Goal: Task Accomplishment & Management: Complete application form

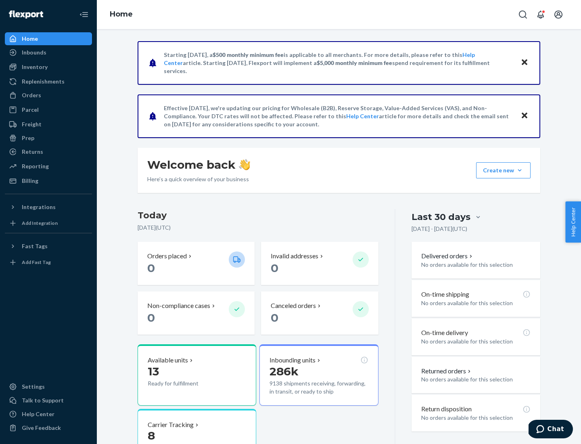
click at [520, 170] on button "Create new Create new inbound Create new order Create new product" at bounding box center [503, 170] width 54 height 16
click at [48, 52] on div "Inbounds" at bounding box center [49, 52] width 86 height 11
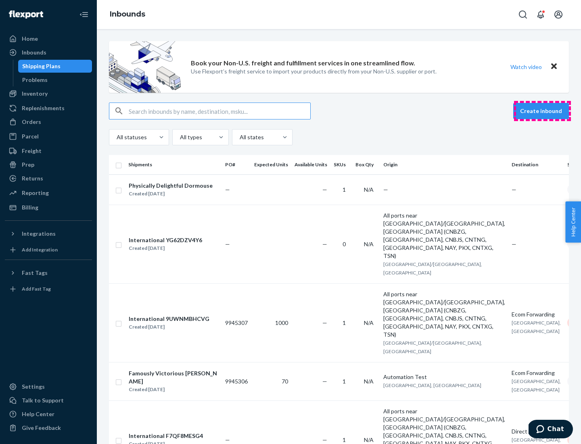
click at [543, 111] on button "Create inbound" at bounding box center [541, 111] width 56 height 16
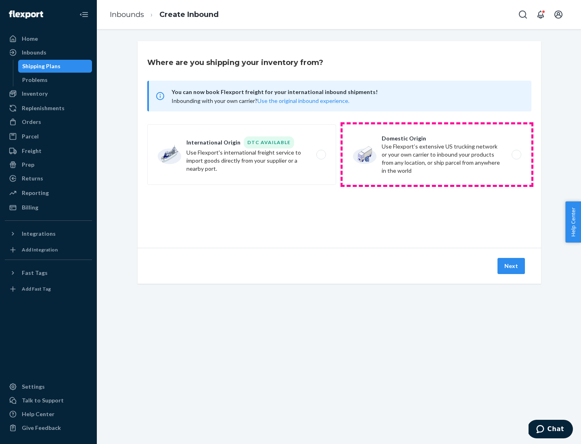
click at [437, 155] on label "Domestic Origin Use Flexport’s extensive US trucking network or your own carrie…" at bounding box center [437, 154] width 189 height 61
click at [516, 155] on input "Domestic Origin Use Flexport’s extensive US trucking network or your own carrie…" at bounding box center [518, 154] width 5 height 5
radio input "true"
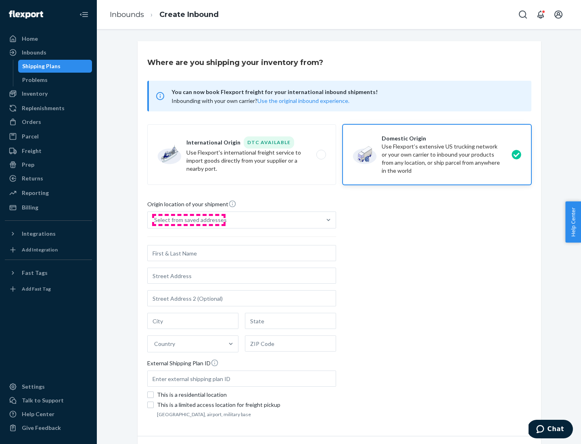
click at [189, 220] on div "Select from saved addresses" at bounding box center [190, 220] width 73 height 8
click at [155, 220] on input "Select from saved addresses" at bounding box center [154, 220] width 1 height 8
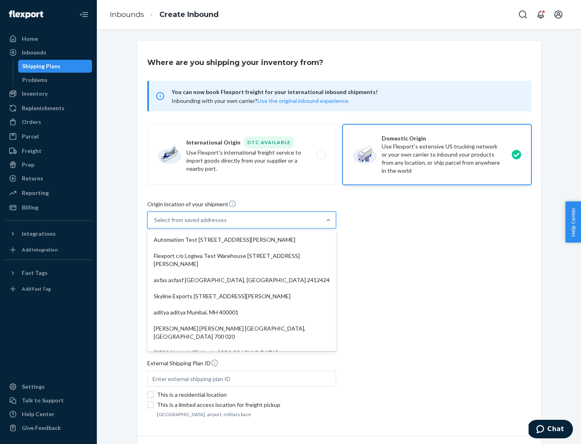
scroll to position [3, 0]
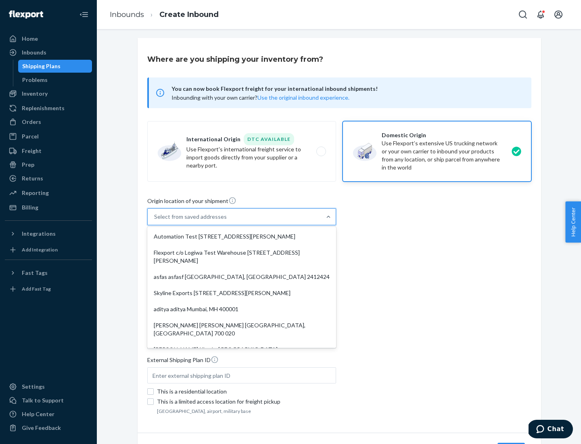
click at [242, 237] on div "Automation Test [STREET_ADDRESS][PERSON_NAME]" at bounding box center [242, 236] width 186 height 16
click at [155, 221] on input "option Automation Test [STREET_ADDRESS][PERSON_NAME]. 9 results available. Use …" at bounding box center [154, 217] width 1 height 8
type input "Automation Test"
type input "9th Floor"
type input "[GEOGRAPHIC_DATA]"
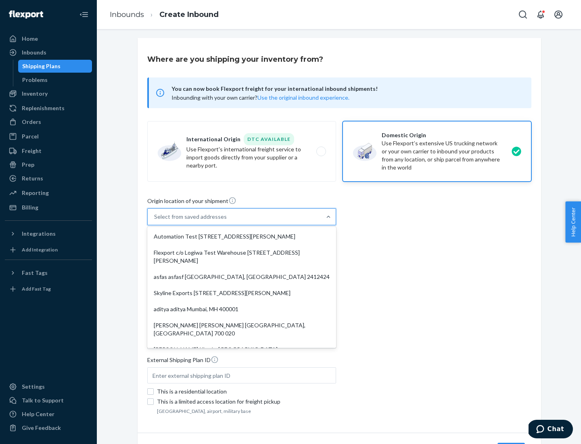
type input "CA"
type input "94104"
type input "[STREET_ADDRESS][PERSON_NAME]"
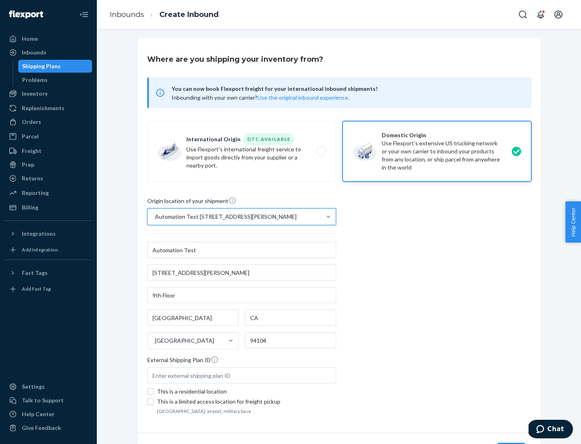
scroll to position [47, 0]
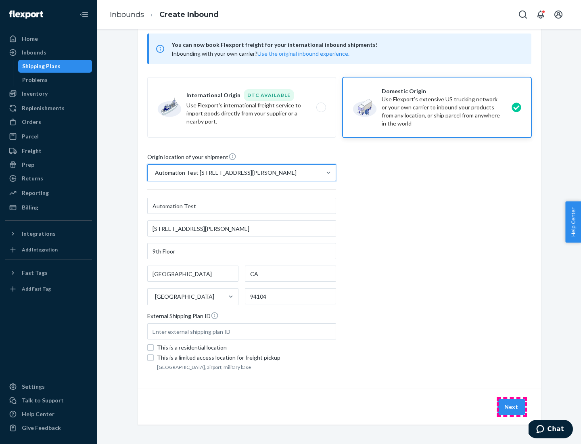
click at [512, 407] on button "Next" at bounding box center [511, 407] width 27 height 16
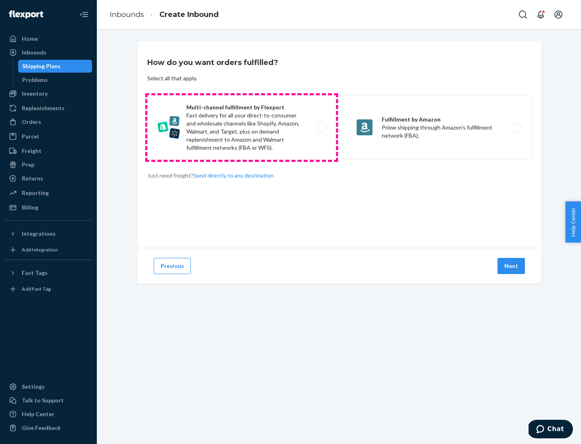
click at [242, 128] on label "Multi-channel fulfillment by Flexport Fast delivery for all your direct-to-cons…" at bounding box center [241, 127] width 189 height 65
click at [321, 128] on input "Multi-channel fulfillment by Flexport Fast delivery for all your direct-to-cons…" at bounding box center [323, 127] width 5 height 5
radio input "true"
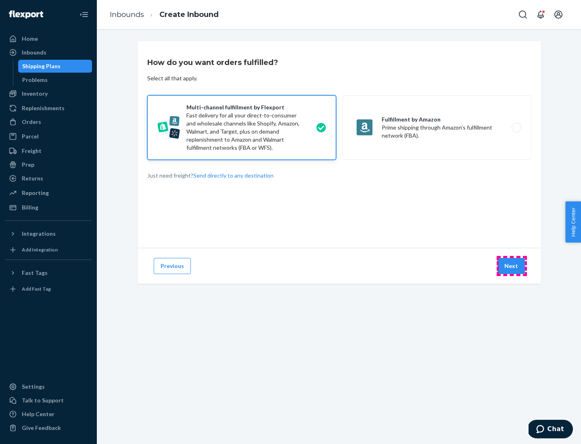
click at [512, 266] on button "Next" at bounding box center [511, 266] width 27 height 16
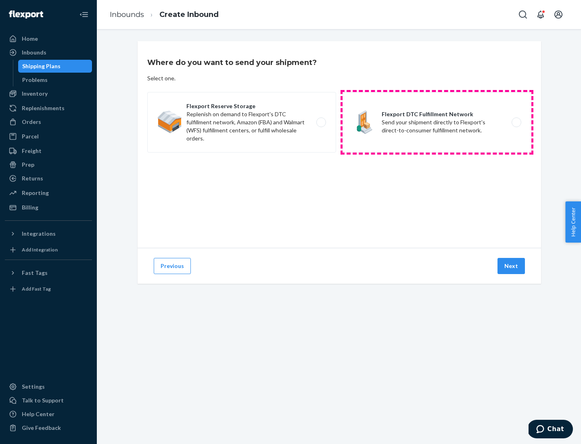
click at [437, 122] on label "Flexport DTC Fulfillment Network Send your shipment directly to Flexport's dire…" at bounding box center [437, 122] width 189 height 61
click at [516, 122] on input "Flexport DTC Fulfillment Network Send your shipment directly to Flexport's dire…" at bounding box center [518, 122] width 5 height 5
radio input "true"
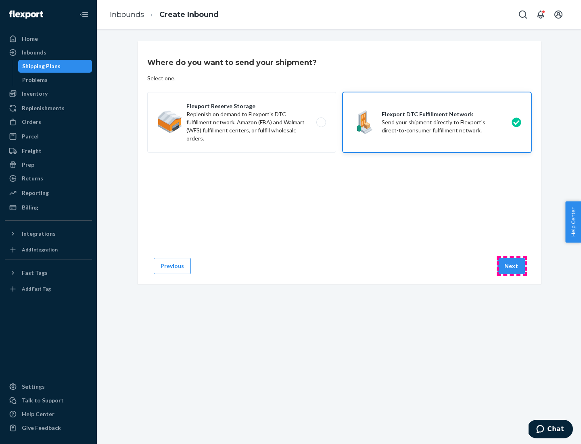
click at [512, 266] on button "Next" at bounding box center [511, 266] width 27 height 16
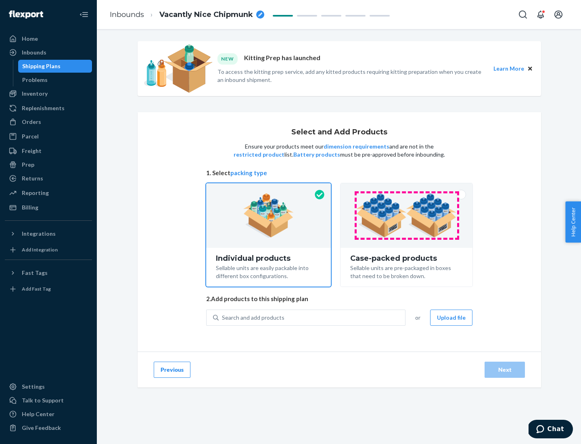
click at [407, 216] on img at bounding box center [406, 215] width 101 height 44
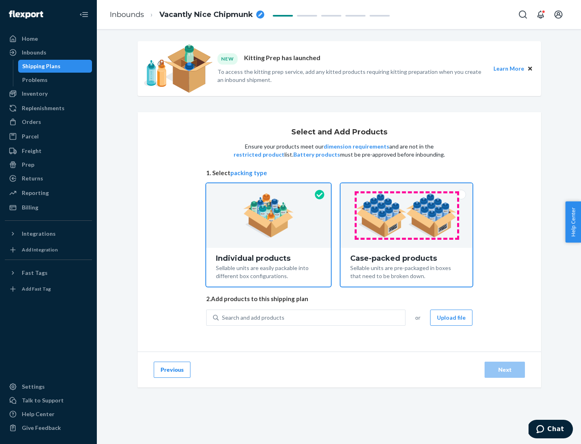
click at [407, 189] on input "Case-packed products Sellable units are pre-packaged in boxes that need to be b…" at bounding box center [406, 185] width 5 height 5
radio input "true"
radio input "false"
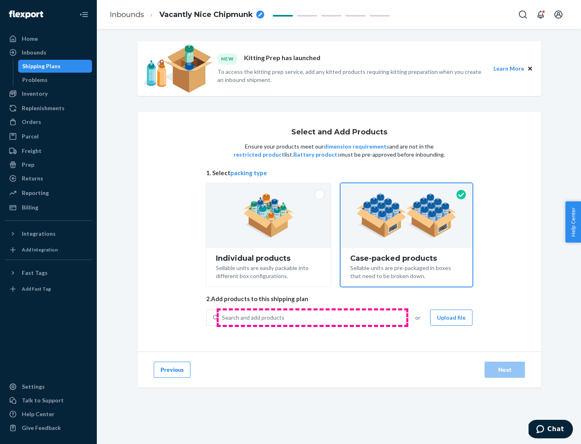
click at [312, 317] on div "Search and add products" at bounding box center [312, 317] width 187 height 15
click at [223, 317] on input "Search and add products" at bounding box center [222, 318] width 1 height 8
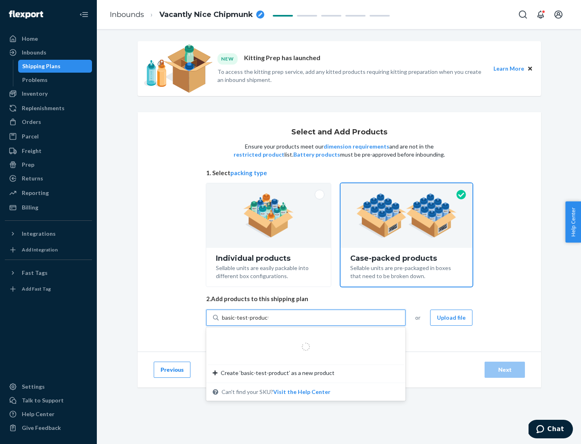
type input "basic-test-product-1"
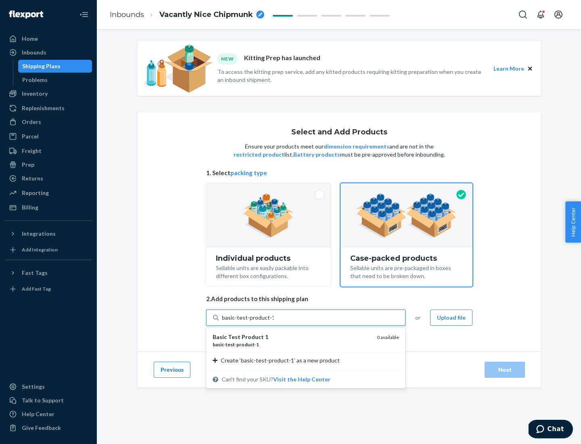
click at [292, 344] on div "basic - test - product - 1" at bounding box center [292, 344] width 158 height 7
click at [274, 322] on input "basic-test-product-1" at bounding box center [248, 318] width 52 height 8
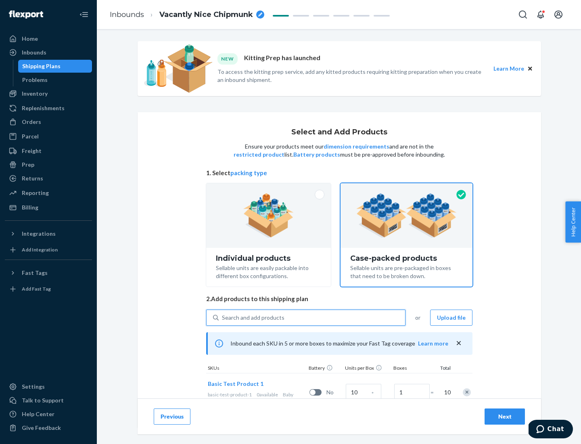
scroll to position [29, 0]
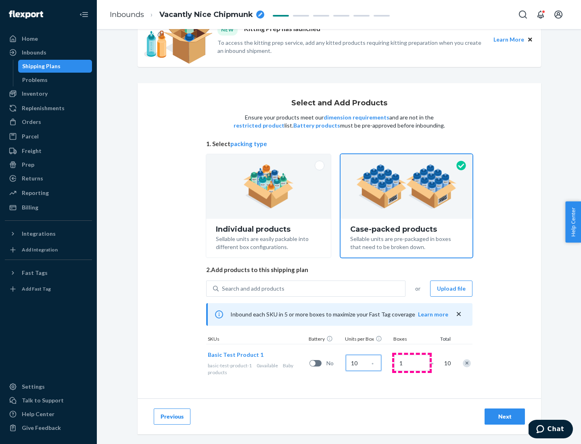
type input "10"
type input "7"
click at [505, 417] on div "Next" at bounding box center [505, 417] width 27 height 8
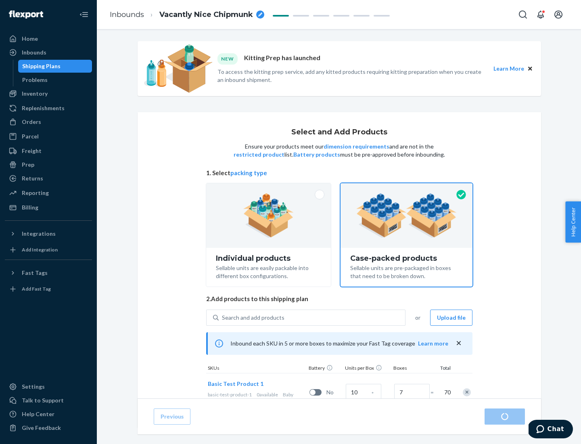
radio input "true"
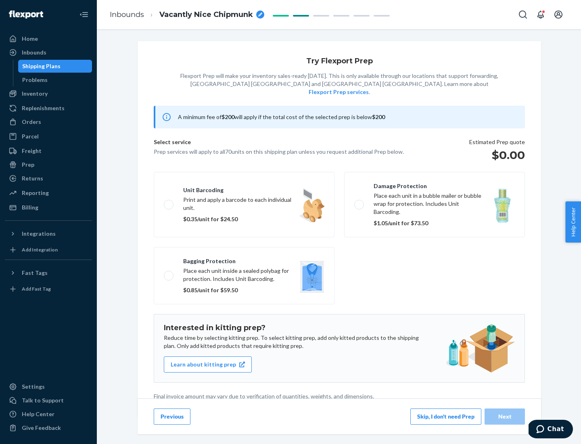
scroll to position [2, 0]
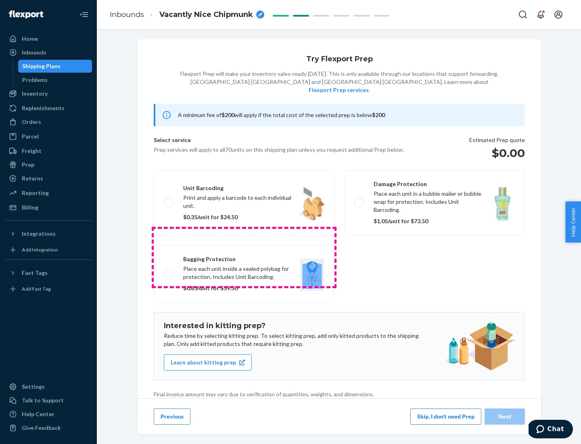
click at [244, 257] on label "Bagging protection Place each unit inside a sealed polybag for protection. Incl…" at bounding box center [244, 273] width 181 height 57
click at [169, 271] on input "Bagging protection Place each unit inside a sealed polybag for protection. Incl…" at bounding box center [166, 273] width 5 height 5
checkbox input "true"
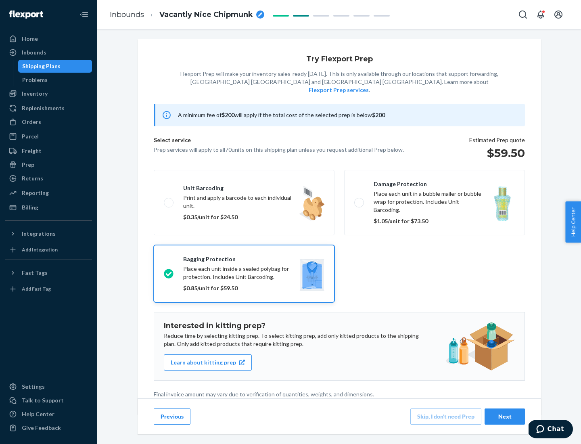
click at [505, 416] on div "Next" at bounding box center [505, 417] width 27 height 8
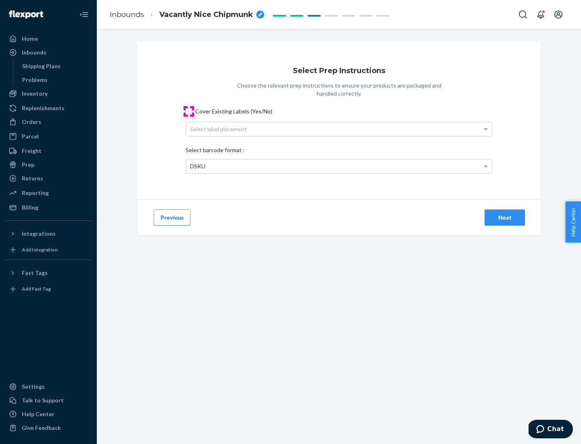
click at [189, 111] on input "Cover Existing Labels (Yes/No)" at bounding box center [189, 111] width 6 height 6
checkbox input "true"
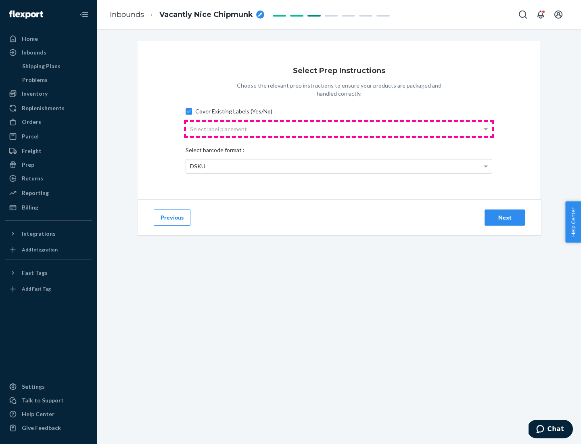
click at [339, 129] on div "Select label placement" at bounding box center [339, 129] width 306 height 14
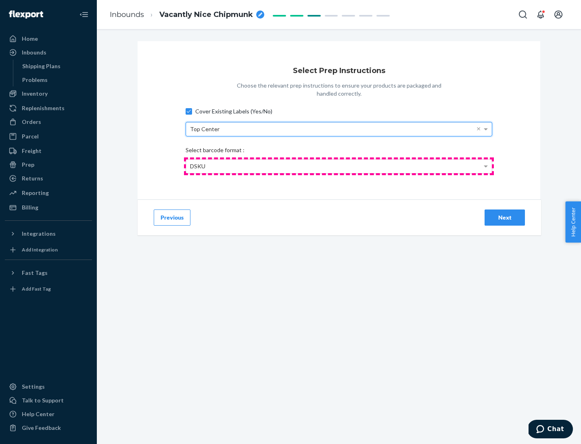
click at [339, 166] on div "DSKU" at bounding box center [339, 166] width 306 height 14
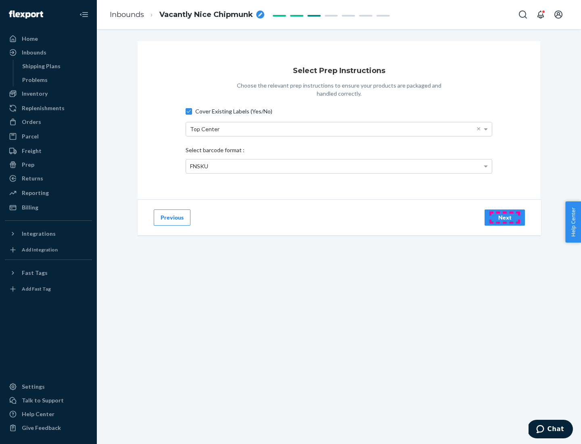
click at [505, 217] on div "Next" at bounding box center [505, 218] width 27 height 8
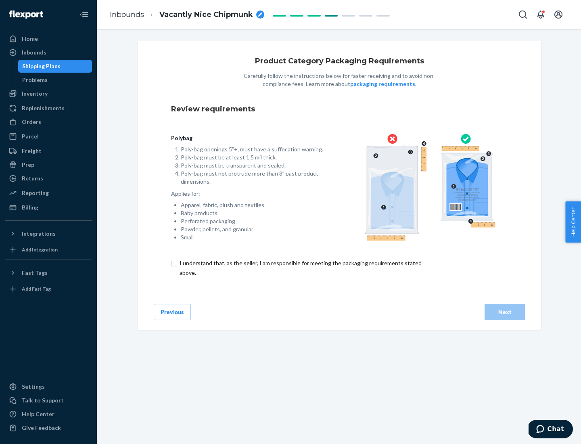
click at [300, 268] on input "checkbox" at bounding box center [305, 267] width 268 height 19
checkbox input "true"
click at [505, 312] on div "Next" at bounding box center [505, 312] width 27 height 8
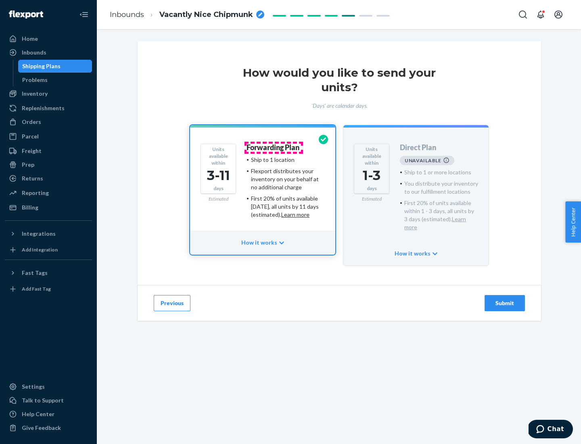
click at [274, 147] on h4 "Forwarding Plan" at bounding box center [273, 148] width 53 height 8
click at [505, 299] on div "Submit" at bounding box center [505, 303] width 27 height 8
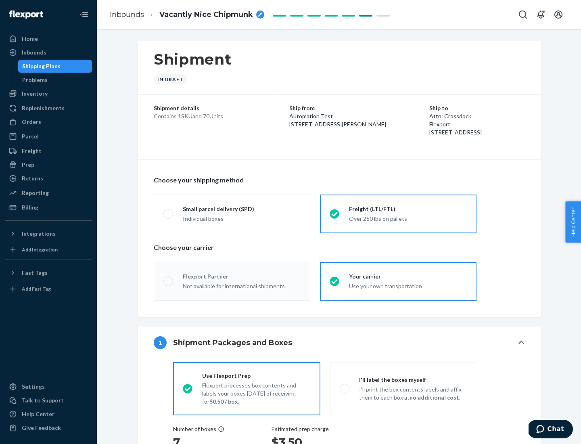
radio input "true"
radio input "false"
radio input "true"
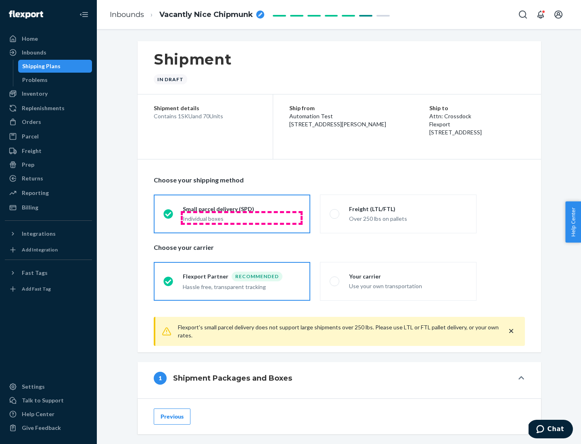
click at [242, 218] on div "Individual boxes" at bounding box center [242, 219] width 118 height 8
click at [169, 216] on input "Small parcel delivery (SPD) Individual boxes" at bounding box center [165, 213] width 5 height 5
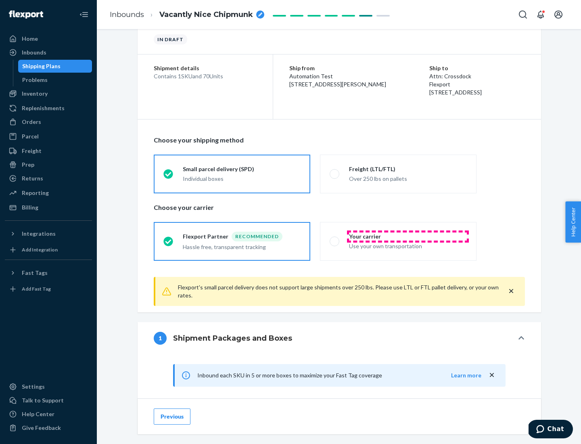
click at [408, 236] on div "Your carrier" at bounding box center [408, 237] width 118 height 8
click at [335, 239] on input "Your carrier Use your own transportation" at bounding box center [332, 241] width 5 height 5
radio input "true"
radio input "false"
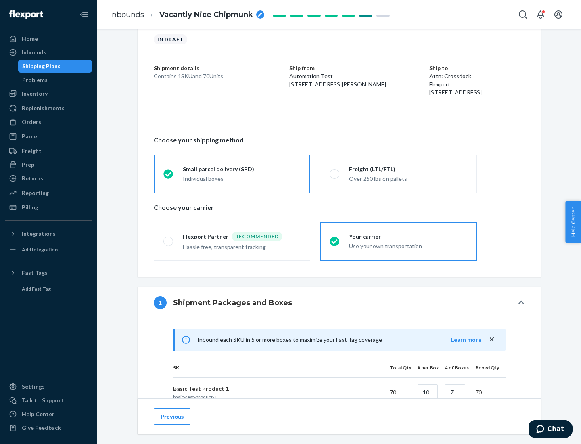
scroll to position [196, 0]
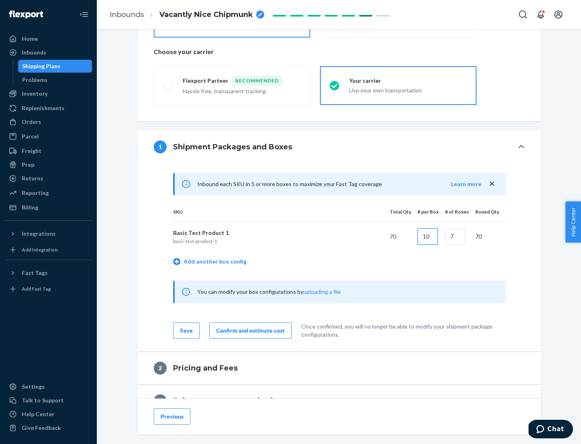
type input "10"
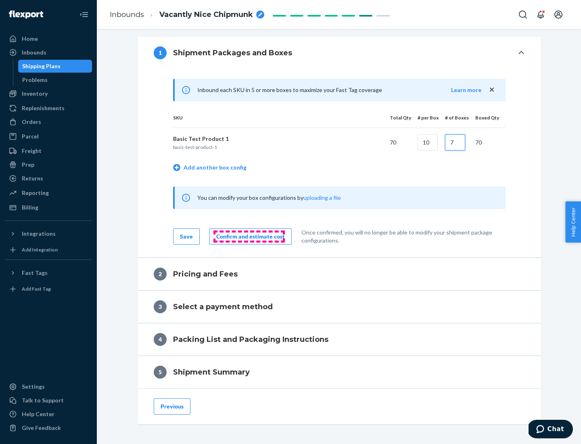
type input "7"
click at [249, 236] on div "Confirm and estimate cost" at bounding box center [250, 237] width 69 height 8
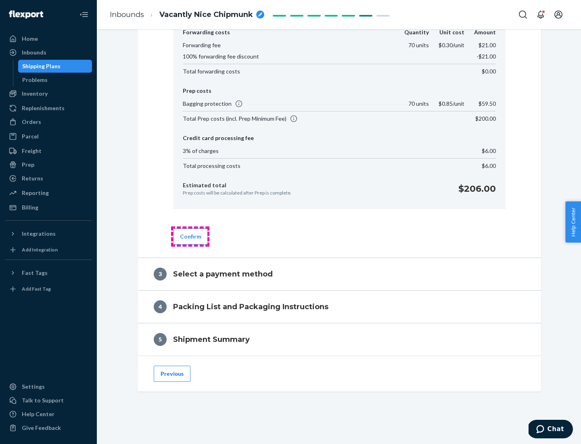
click at [190, 236] on button "Confirm" at bounding box center [190, 236] width 35 height 16
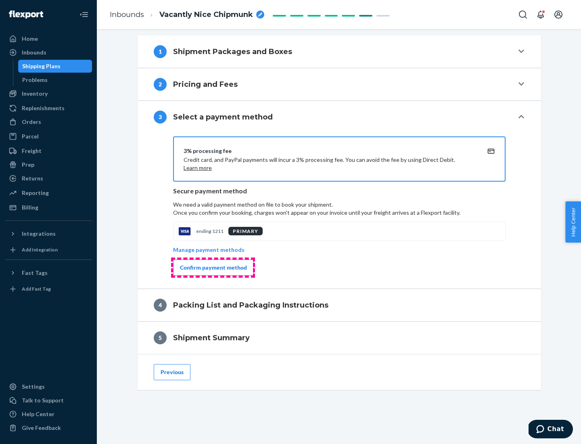
click at [213, 268] on div "Confirm payment method" at bounding box center [213, 268] width 67 height 8
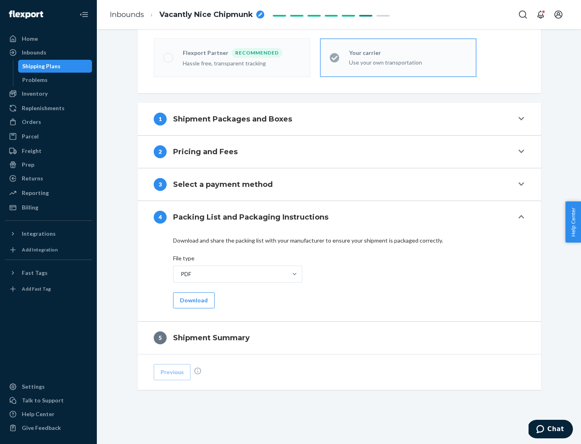
scroll to position [224, 0]
click at [193, 300] on button "Download" at bounding box center [194, 300] width 42 height 16
